Goal: Task Accomplishment & Management: Complete application form

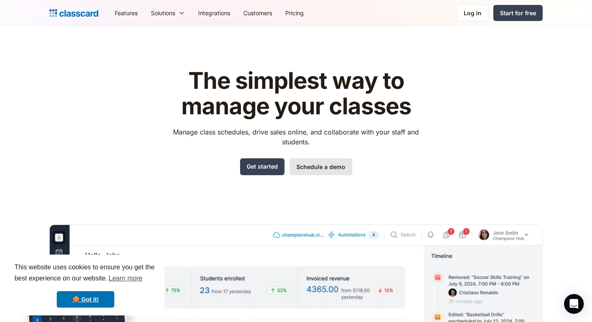
click at [311, 169] on link "Schedule a demo" at bounding box center [320, 166] width 63 height 17
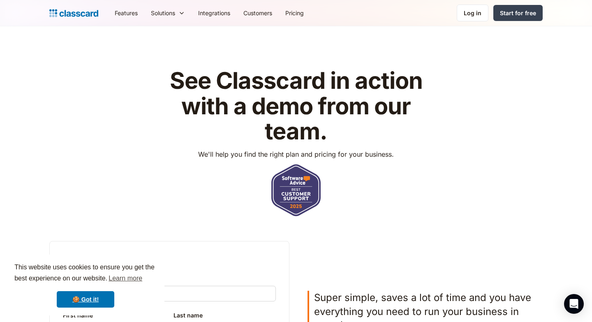
click at [59, 14] on img "home" at bounding box center [73, 13] width 49 height 12
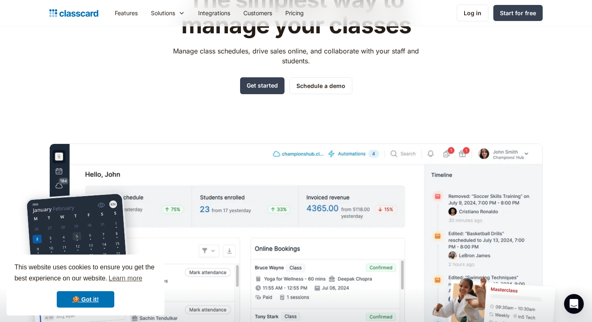
scroll to position [82, 0]
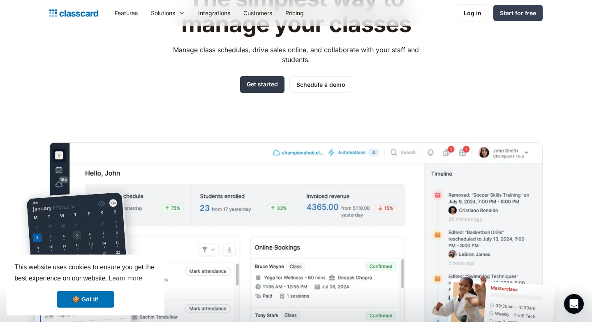
click at [270, 79] on link "Get started" at bounding box center [262, 84] width 44 height 17
